Goal: Task Accomplishment & Management: Complete application form

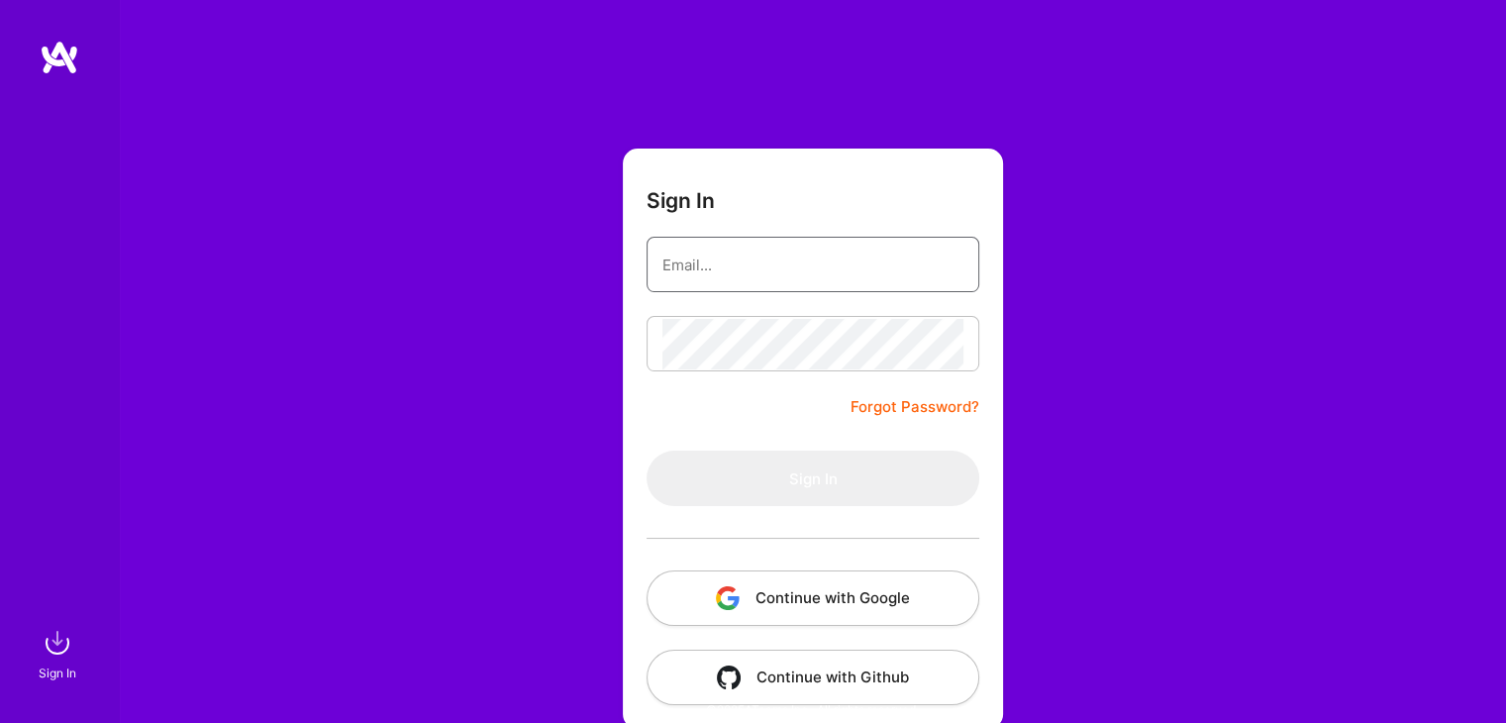
click at [832, 279] on input "email" at bounding box center [813, 265] width 301 height 51
paste input "[EMAIL_ADDRESS][DOMAIN_NAME]"
type input "[EMAIL_ADDRESS][DOMAIN_NAME]"
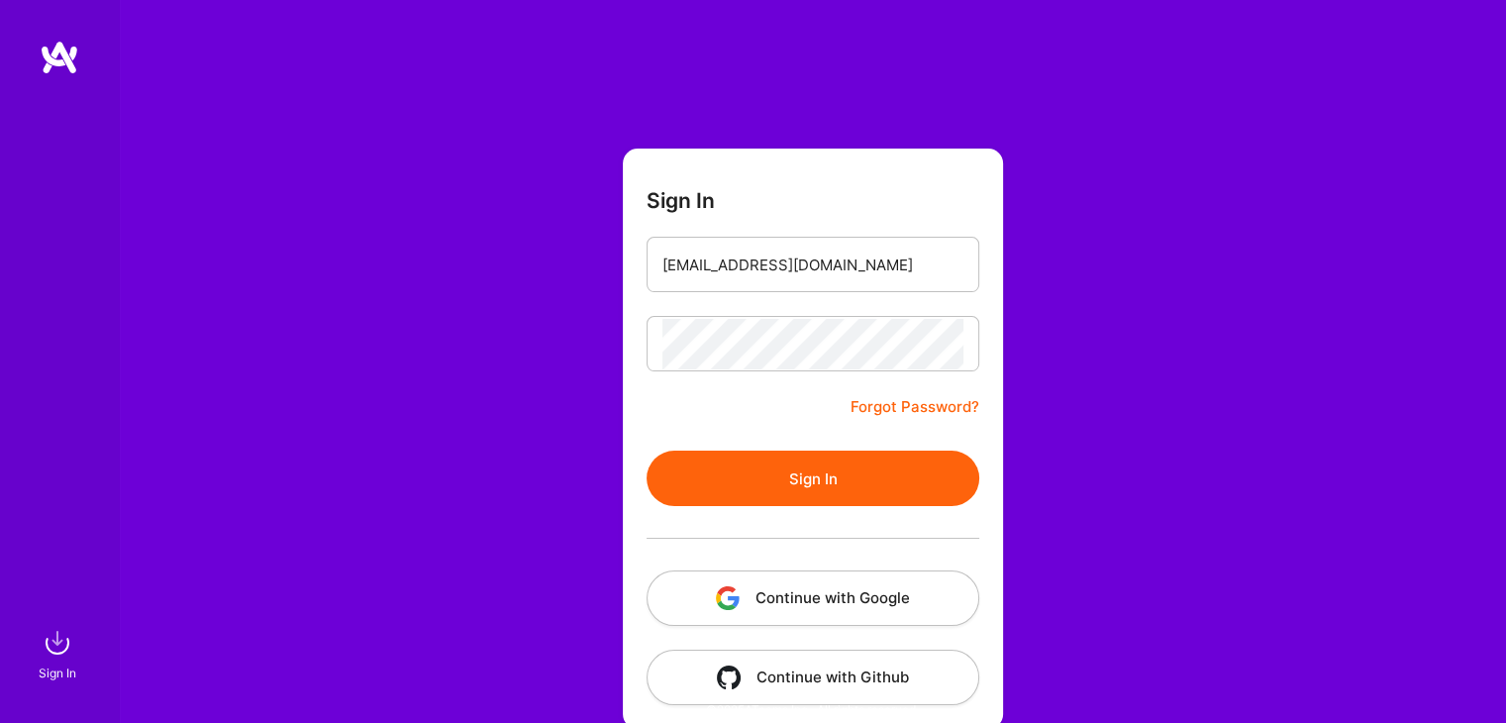
click at [858, 491] on button "Sign In" at bounding box center [813, 478] width 333 height 55
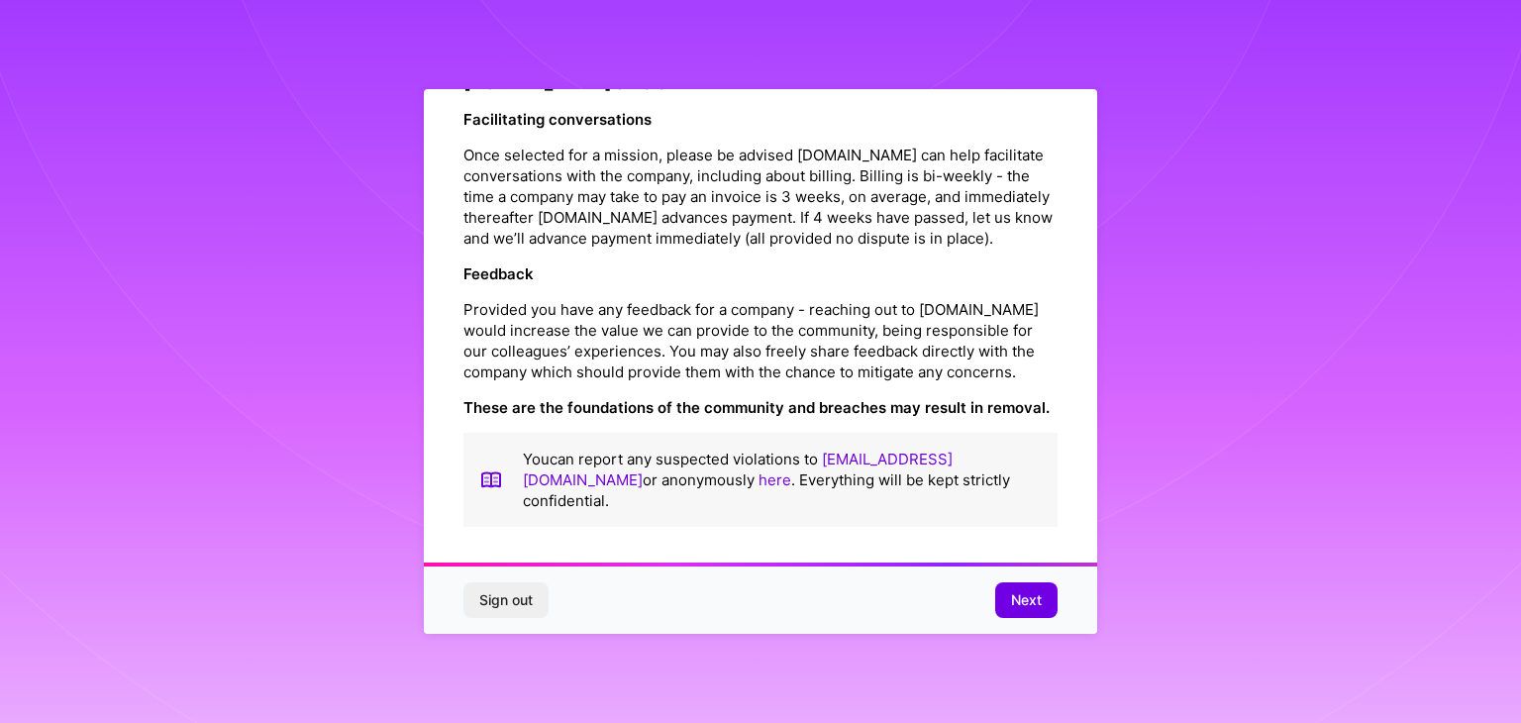
scroll to position [2262, 0]
click at [1018, 597] on span "Next" at bounding box center [1026, 600] width 31 height 20
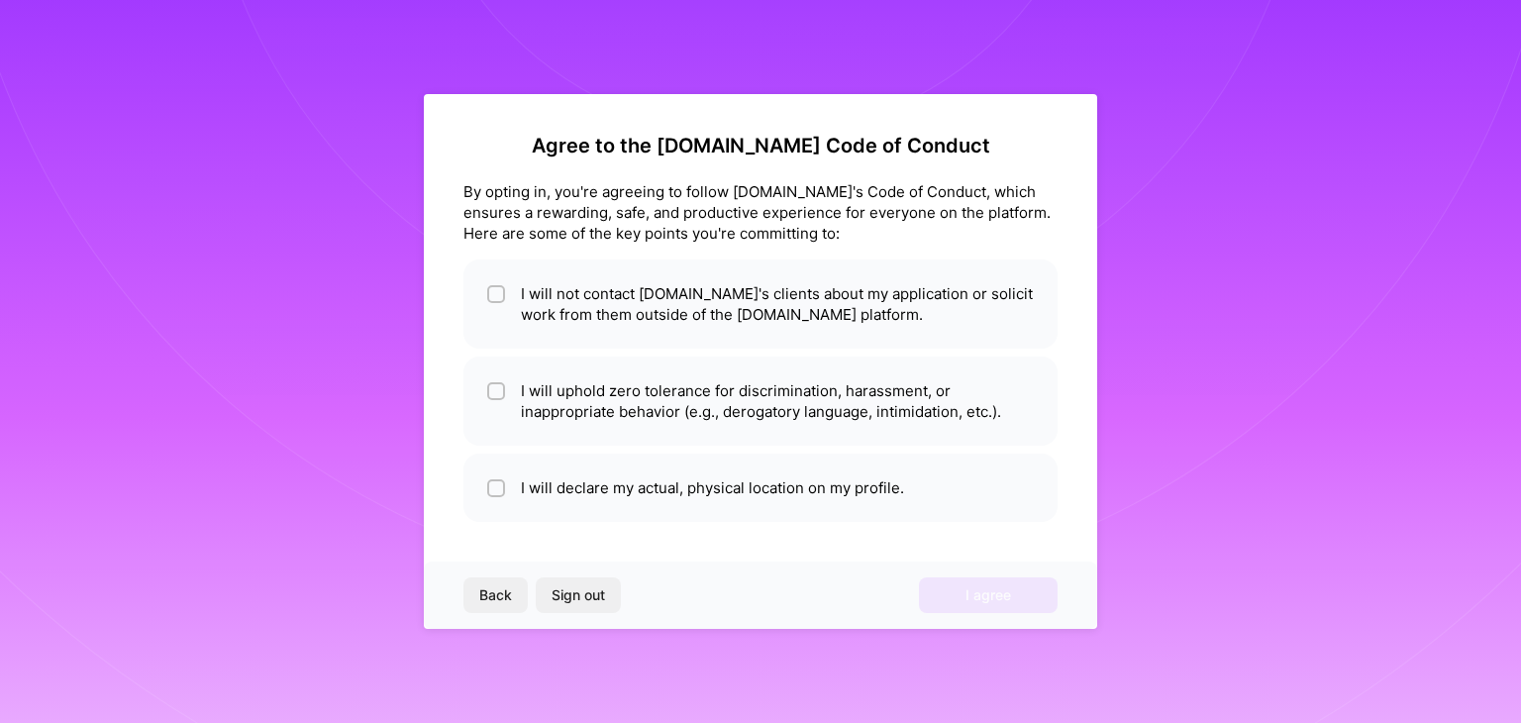
scroll to position [0, 0]
click at [1011, 302] on li "I will not contact [DOMAIN_NAME]'s clients about my application or solicit work…" at bounding box center [760, 303] width 594 height 89
checkbox input "true"
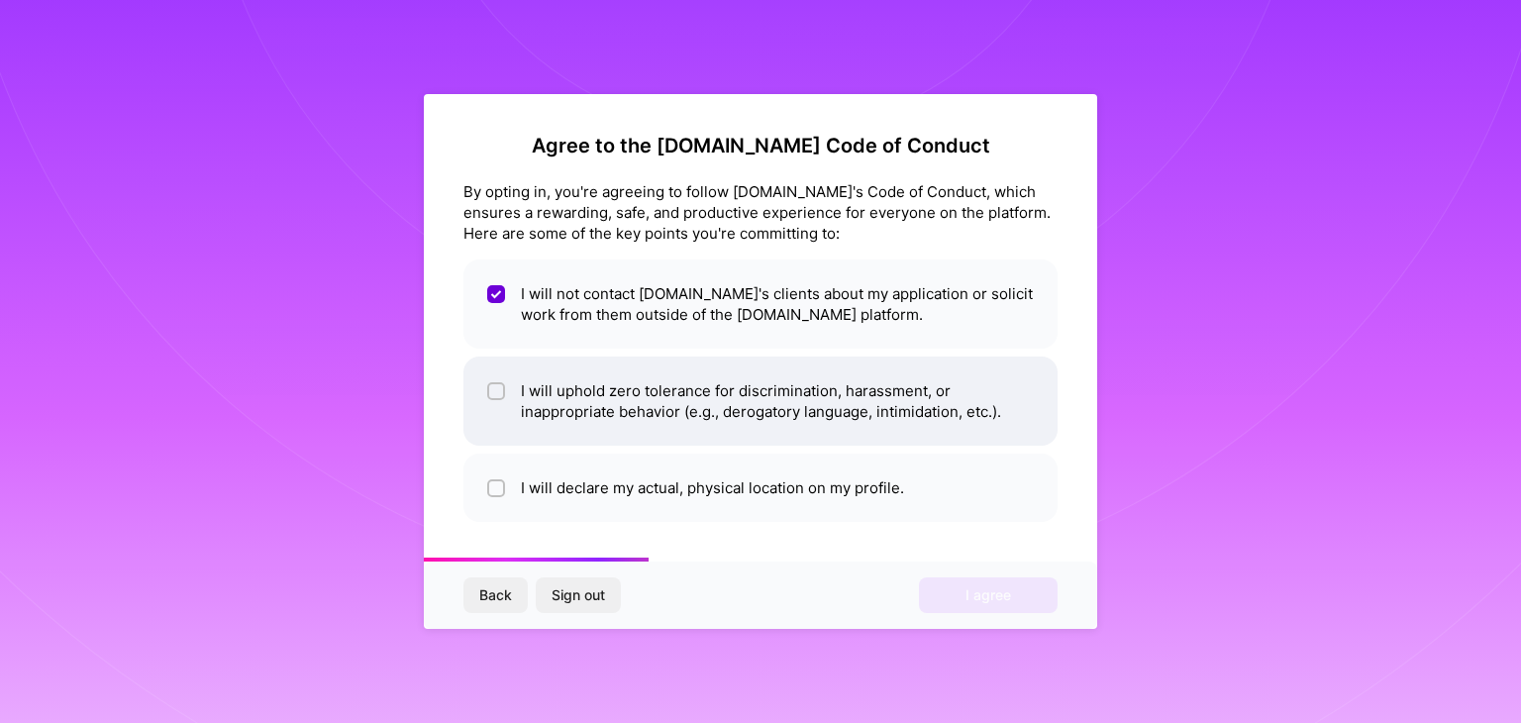
click at [951, 400] on li "I will uphold zero tolerance for discrimination, harassment, or inappropriate b…" at bounding box center [760, 401] width 594 height 89
checkbox input "true"
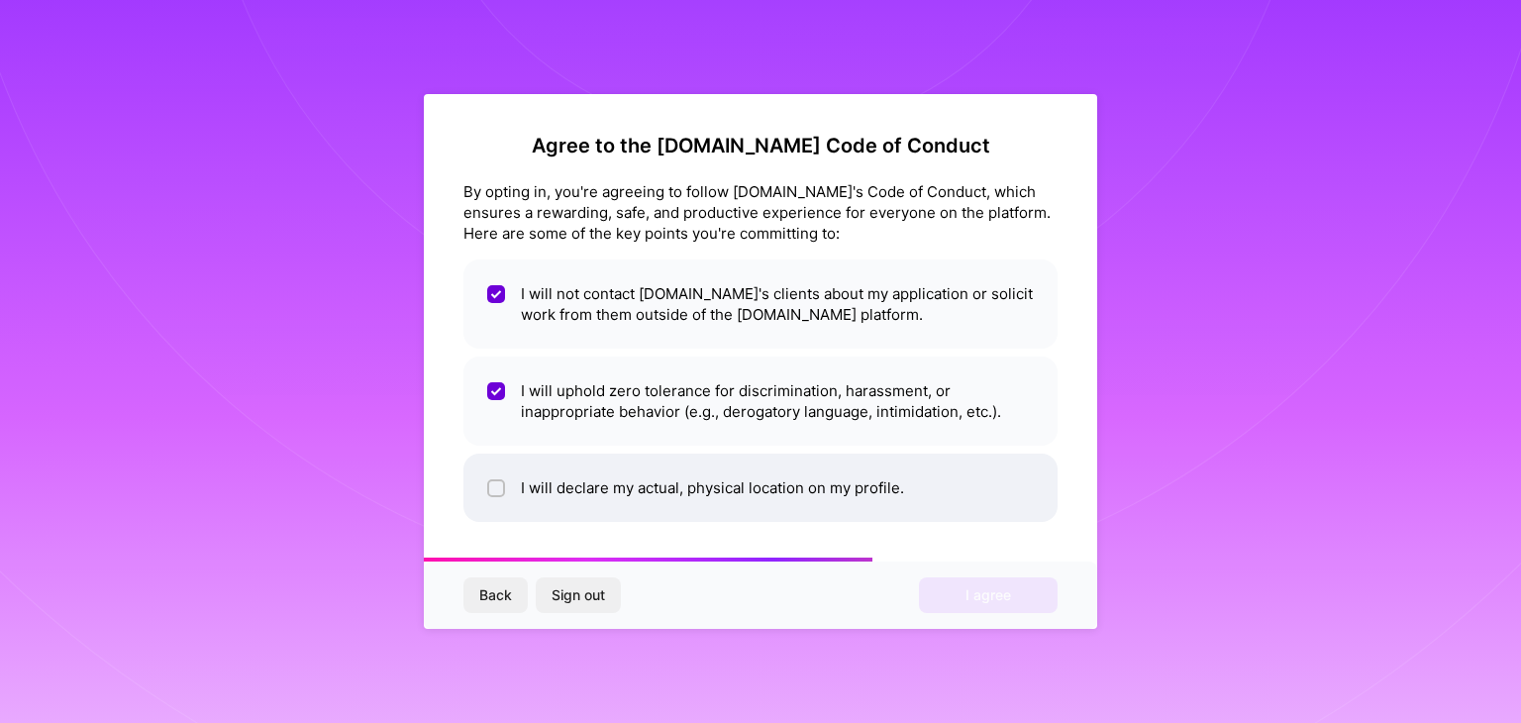
click at [879, 485] on li "I will declare my actual, physical location on my profile." at bounding box center [760, 488] width 594 height 68
checkbox input "true"
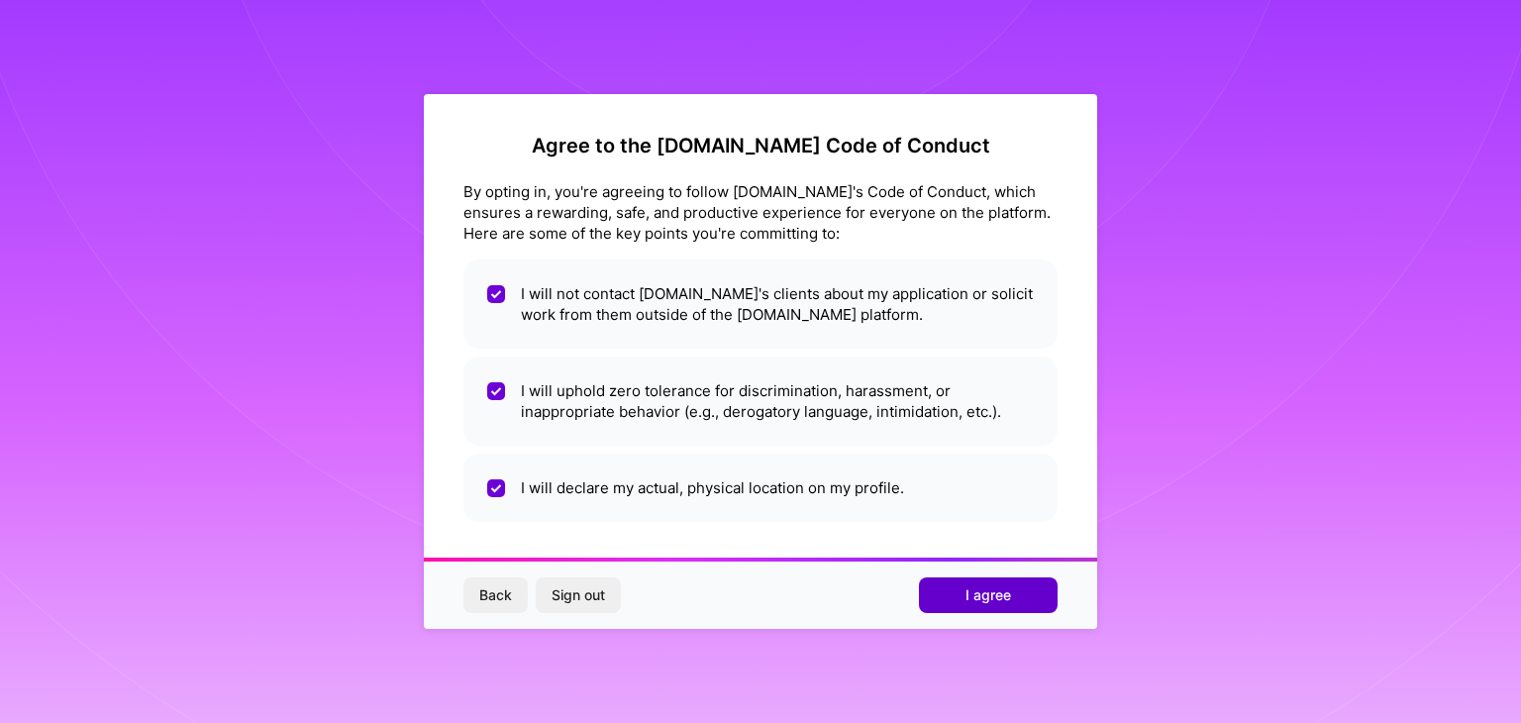
click at [982, 590] on span "I agree" at bounding box center [989, 595] width 46 height 20
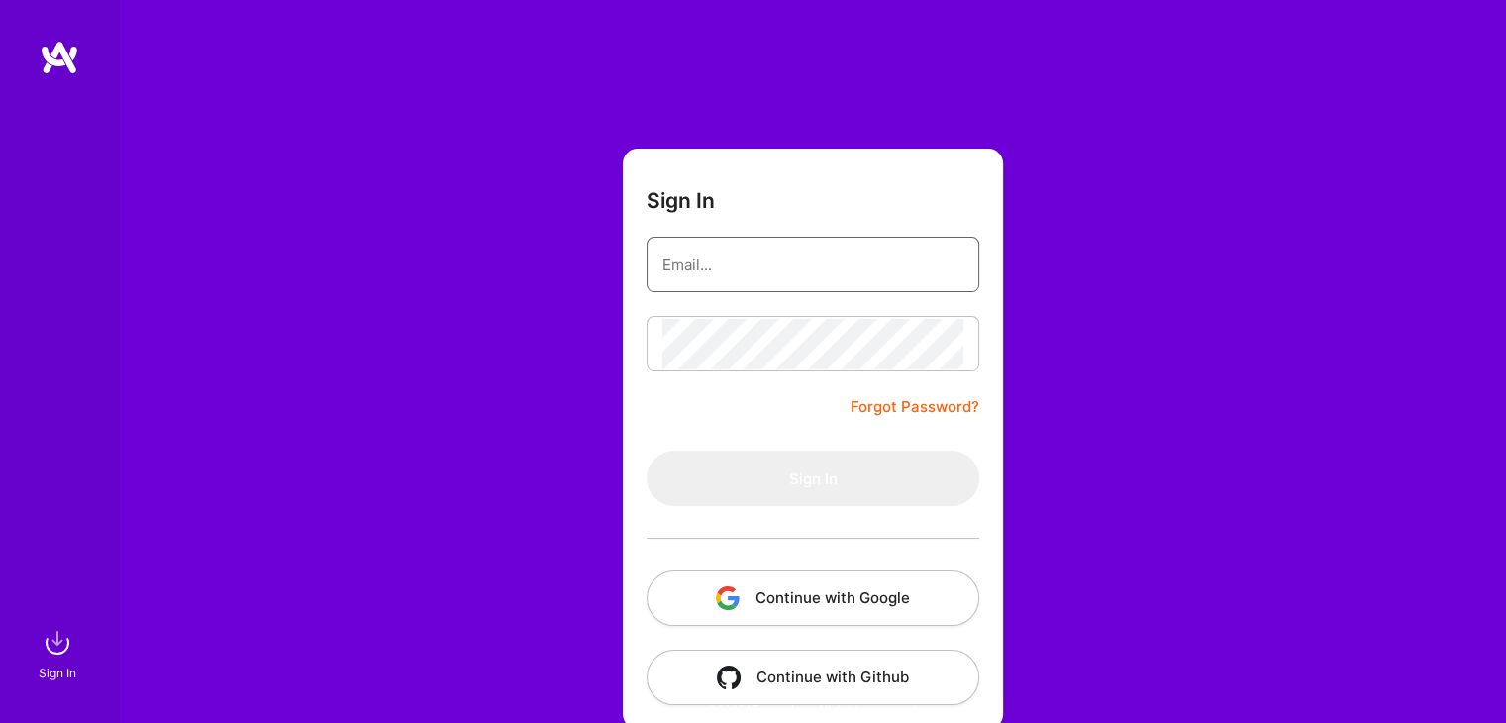
type input "[EMAIL_ADDRESS][DOMAIN_NAME]"
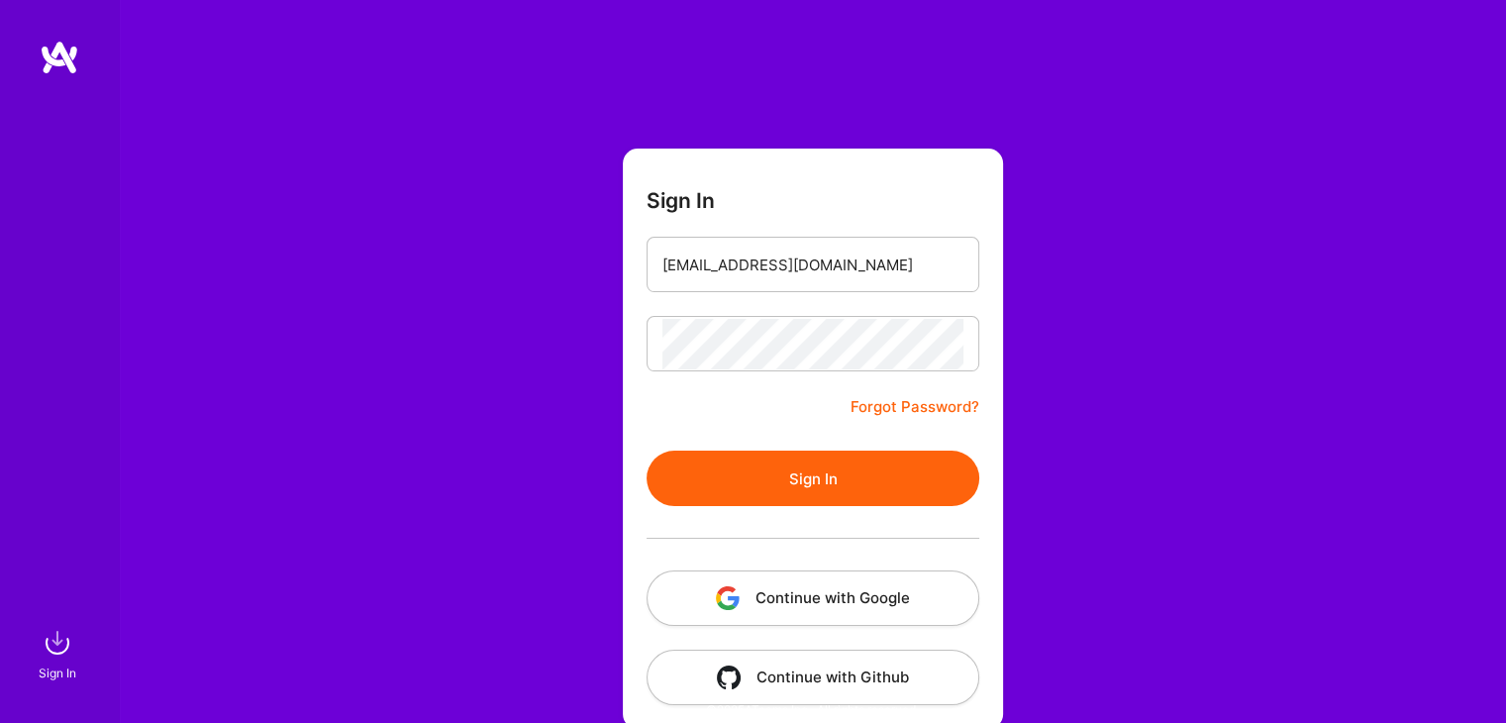
click at [907, 492] on button "Sign In" at bounding box center [813, 478] width 333 height 55
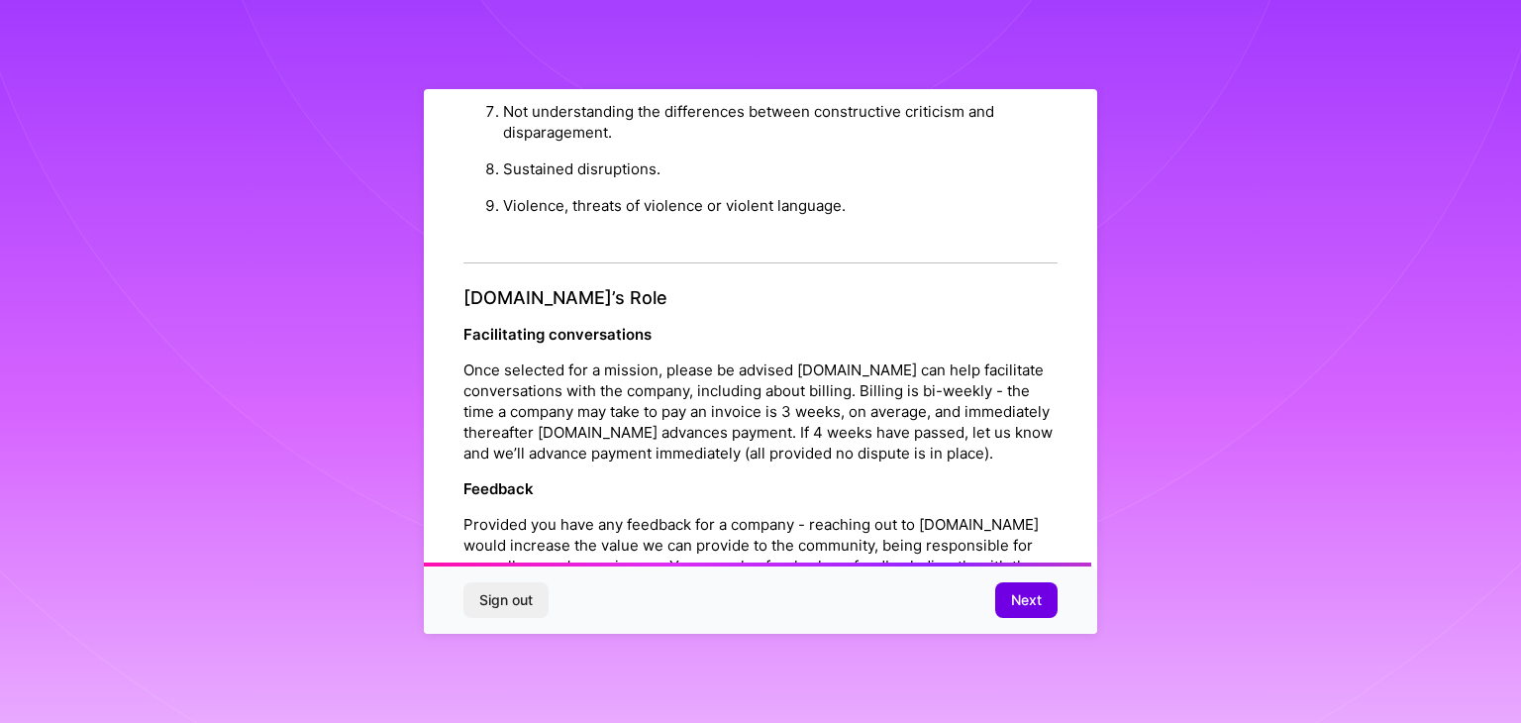
scroll to position [2262, 0]
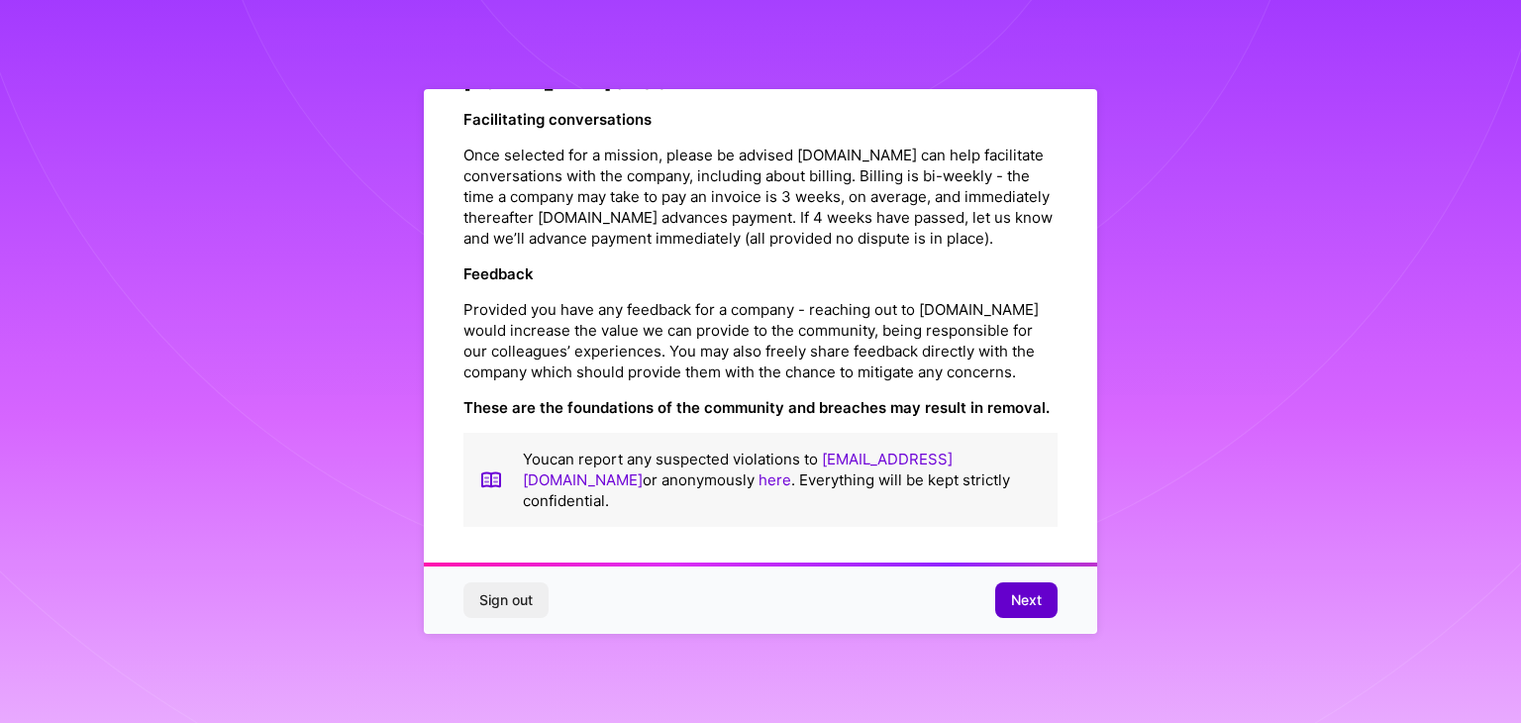
click at [1030, 597] on span "Next" at bounding box center [1026, 600] width 31 height 20
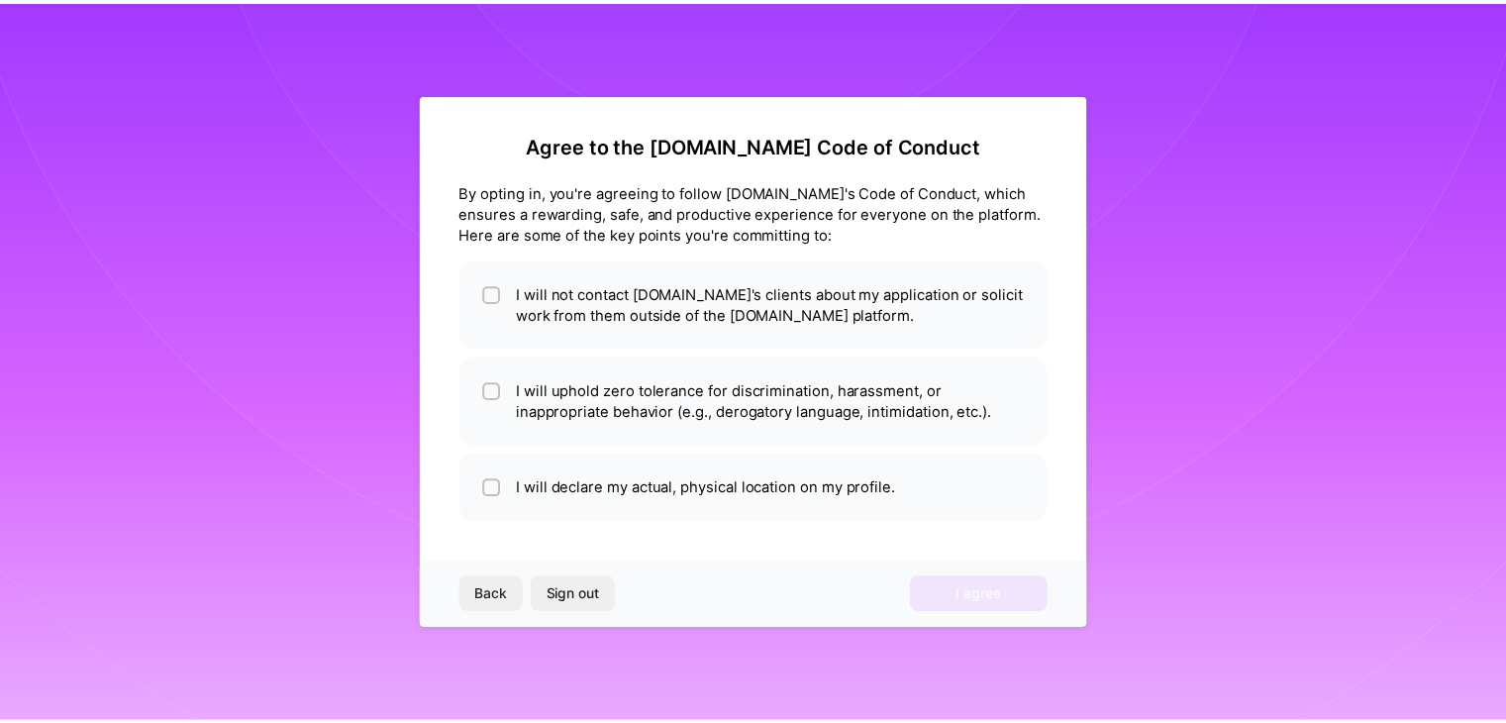
scroll to position [0, 0]
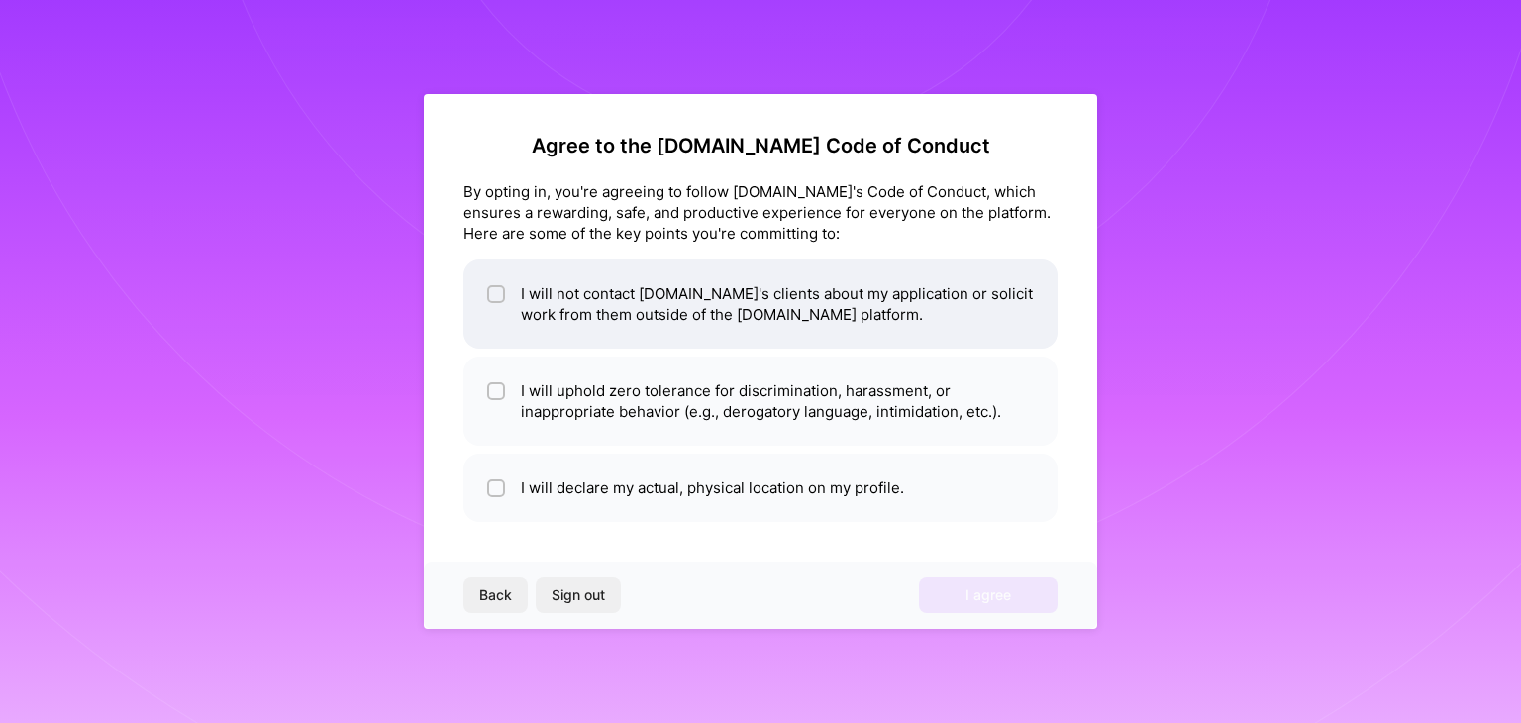
click at [911, 284] on li "I will not contact [DOMAIN_NAME]'s clients about my application or solicit work…" at bounding box center [760, 303] width 594 height 89
checkbox input "true"
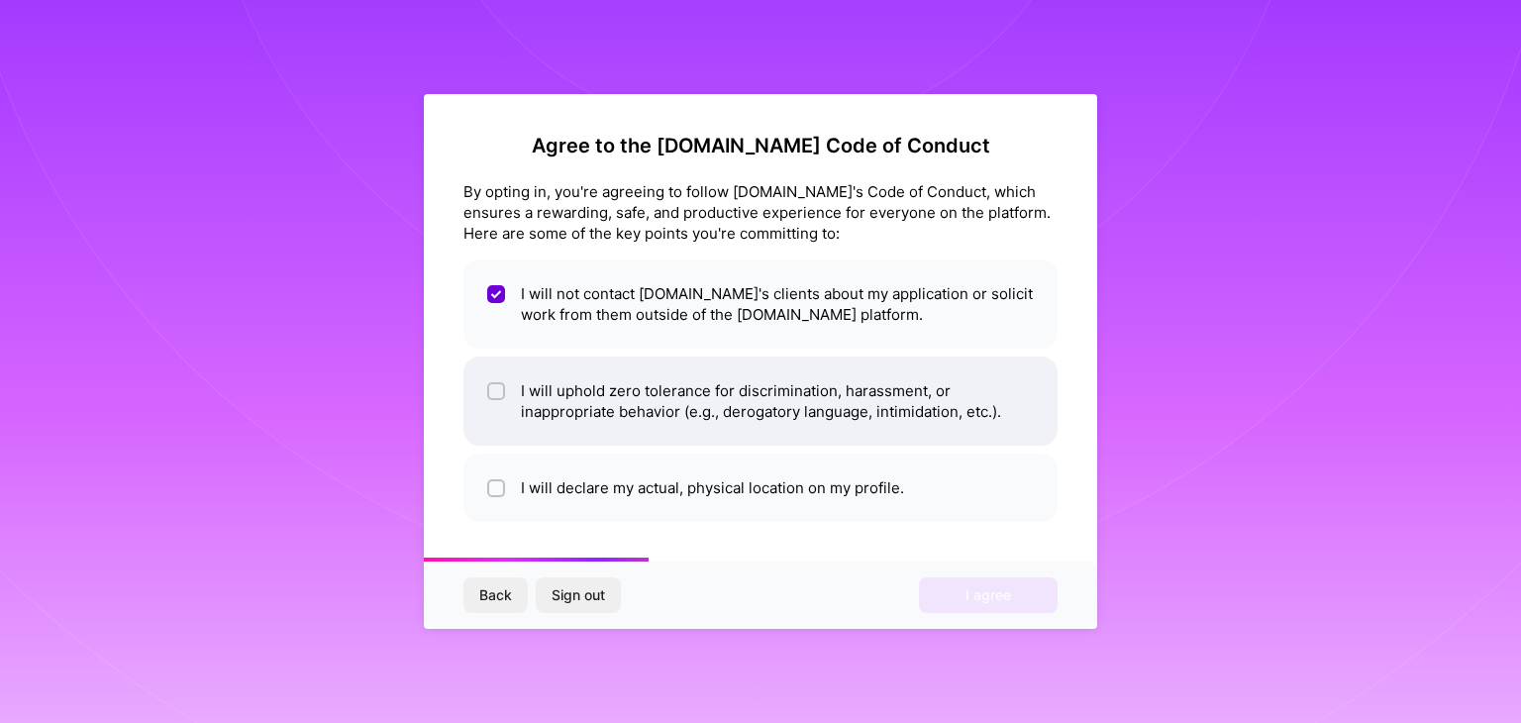
click at [874, 390] on li "I will uphold zero tolerance for discrimination, harassment, or inappropriate b…" at bounding box center [760, 401] width 594 height 89
checkbox input "true"
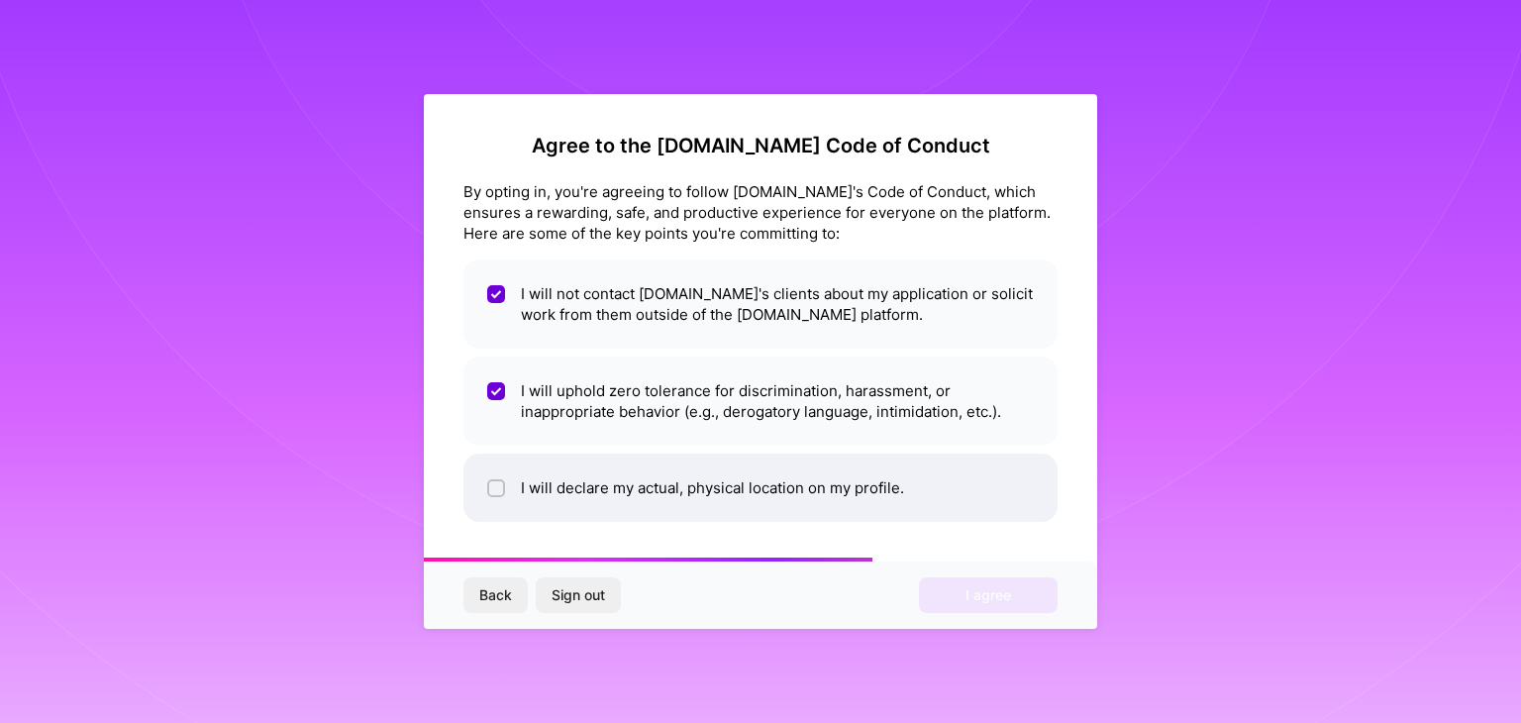
click at [841, 495] on li "I will declare my actual, physical location on my profile." at bounding box center [760, 488] width 594 height 68
checkbox input "true"
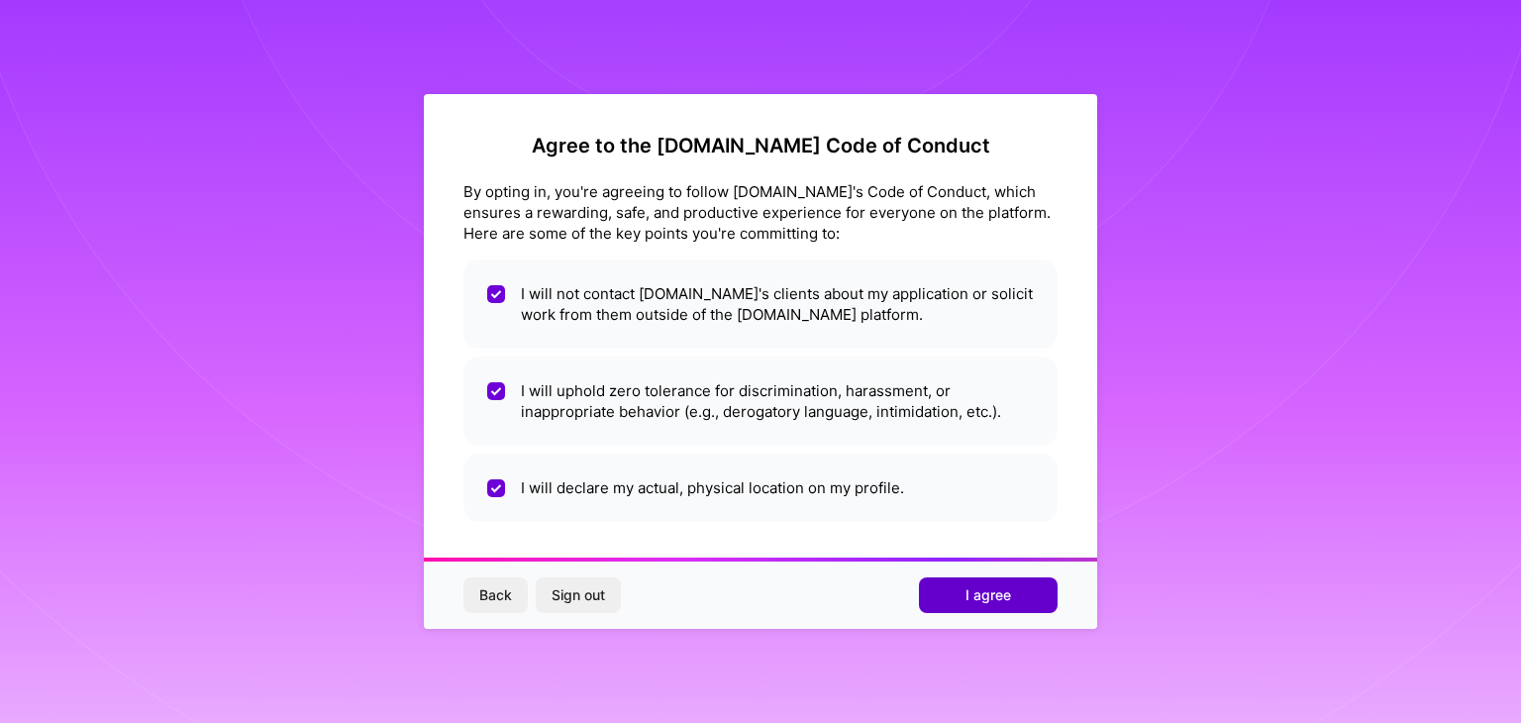
click at [966, 600] on span "I agree" at bounding box center [989, 595] width 46 height 20
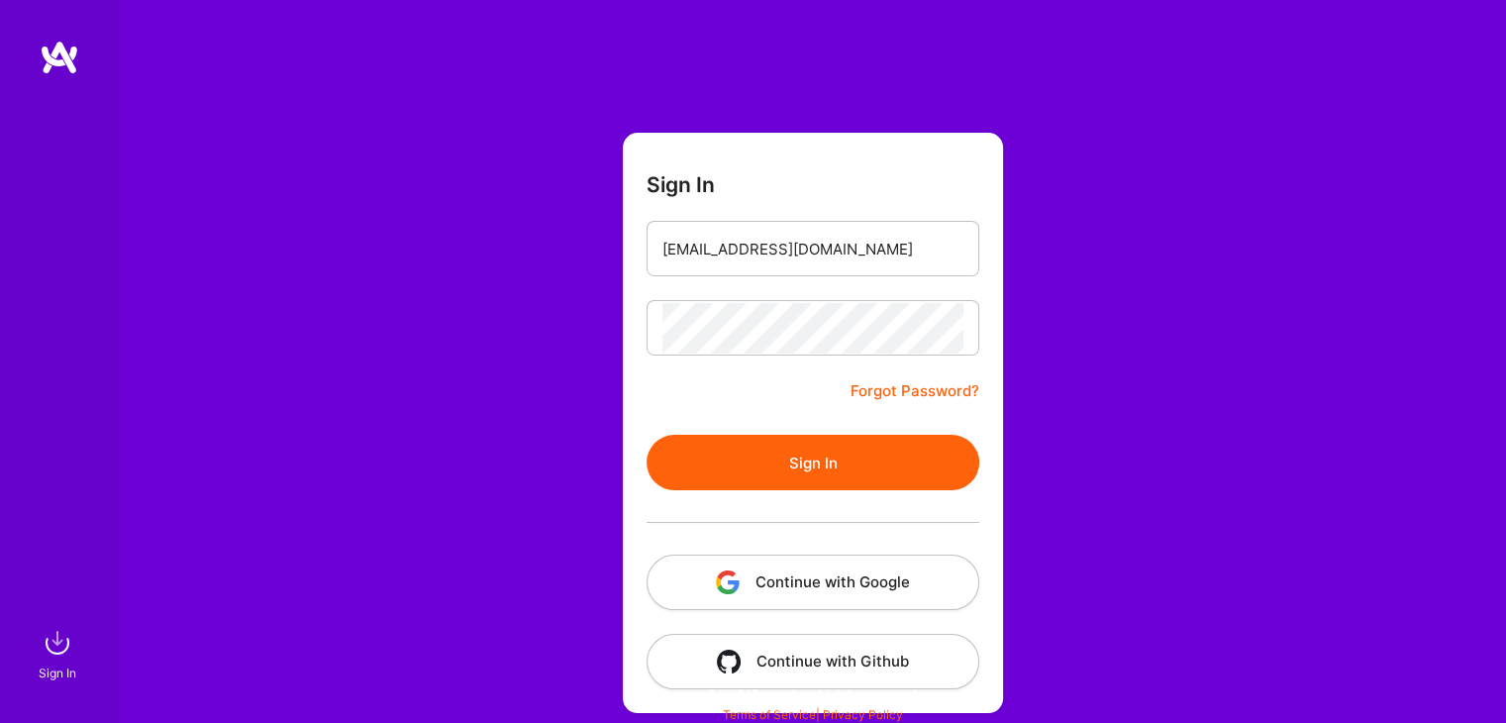
scroll to position [21, 0]
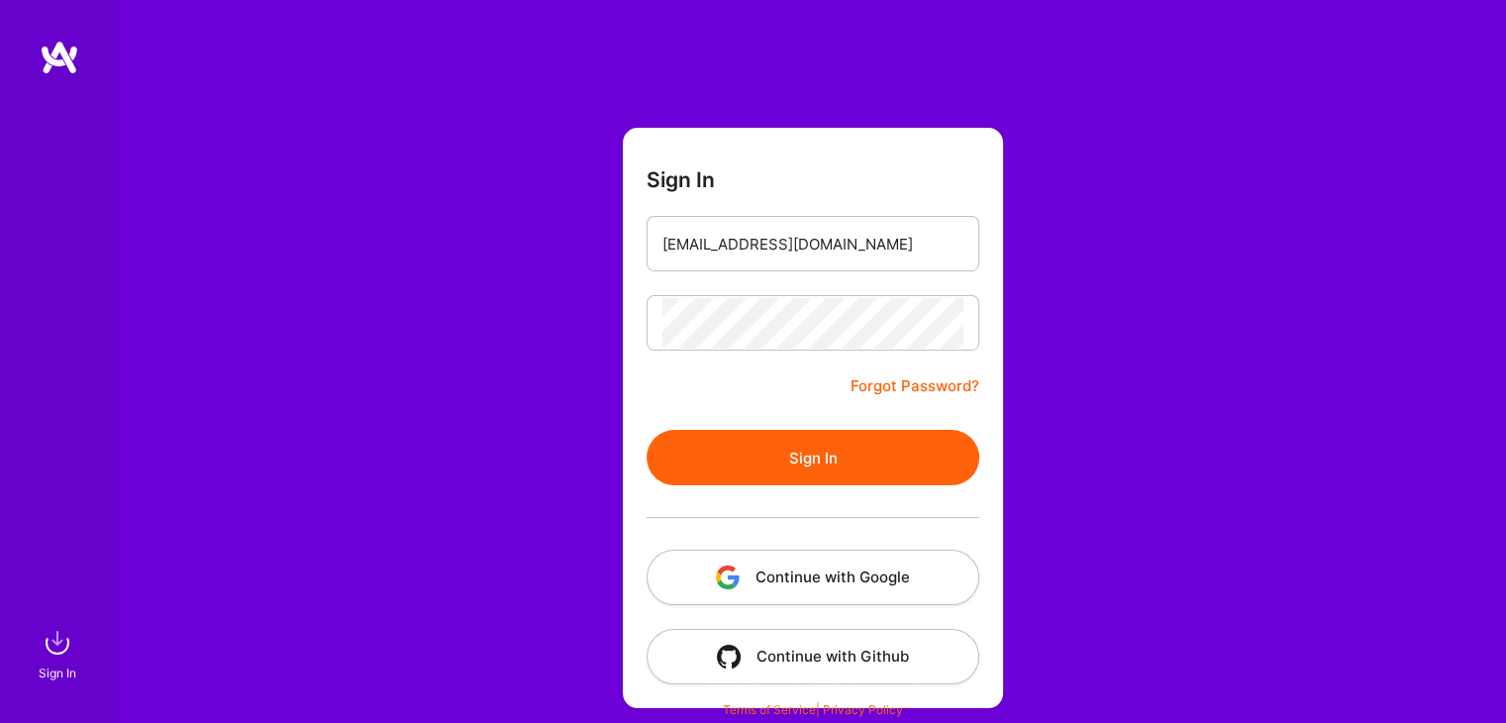
click at [880, 447] on button "Sign In" at bounding box center [813, 457] width 333 height 55
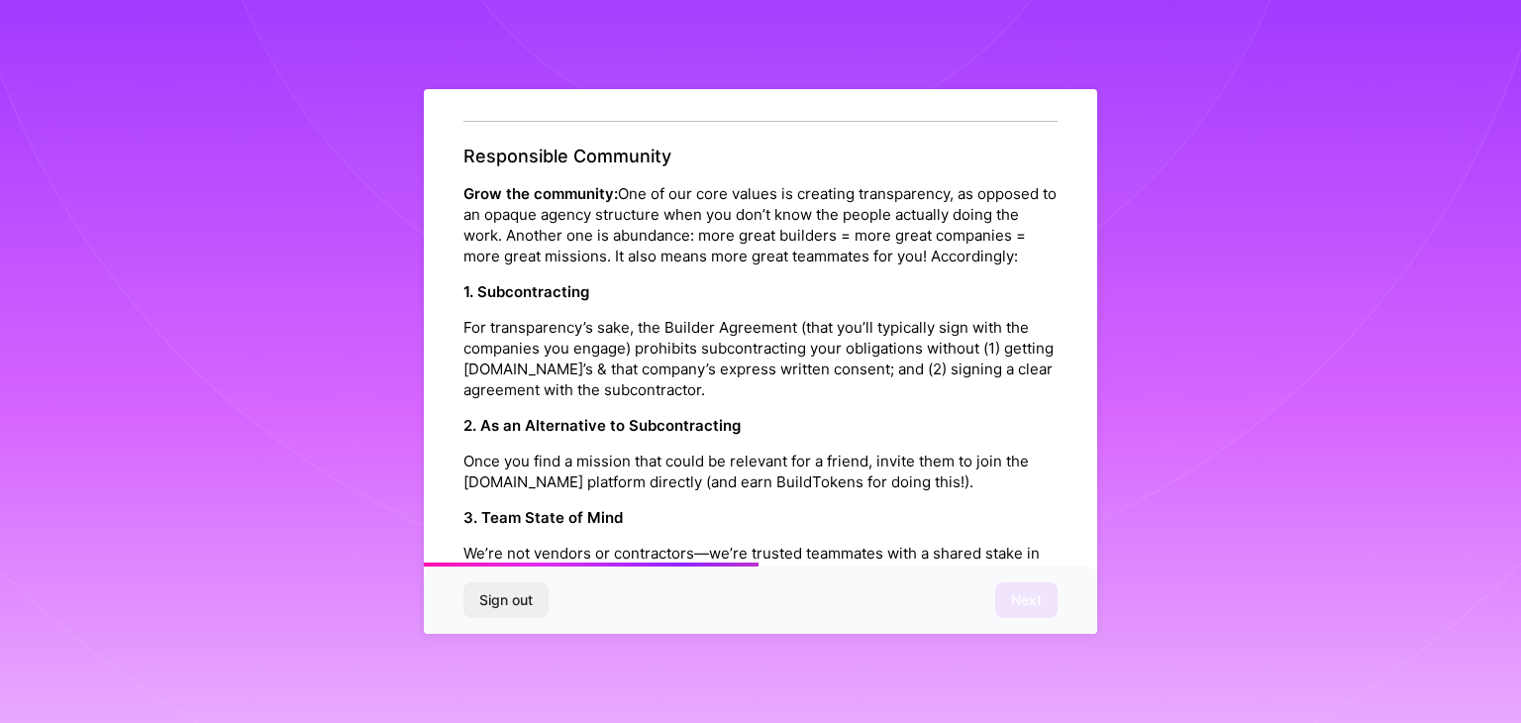
scroll to position [1188, 0]
